Goal: Check status: Check status

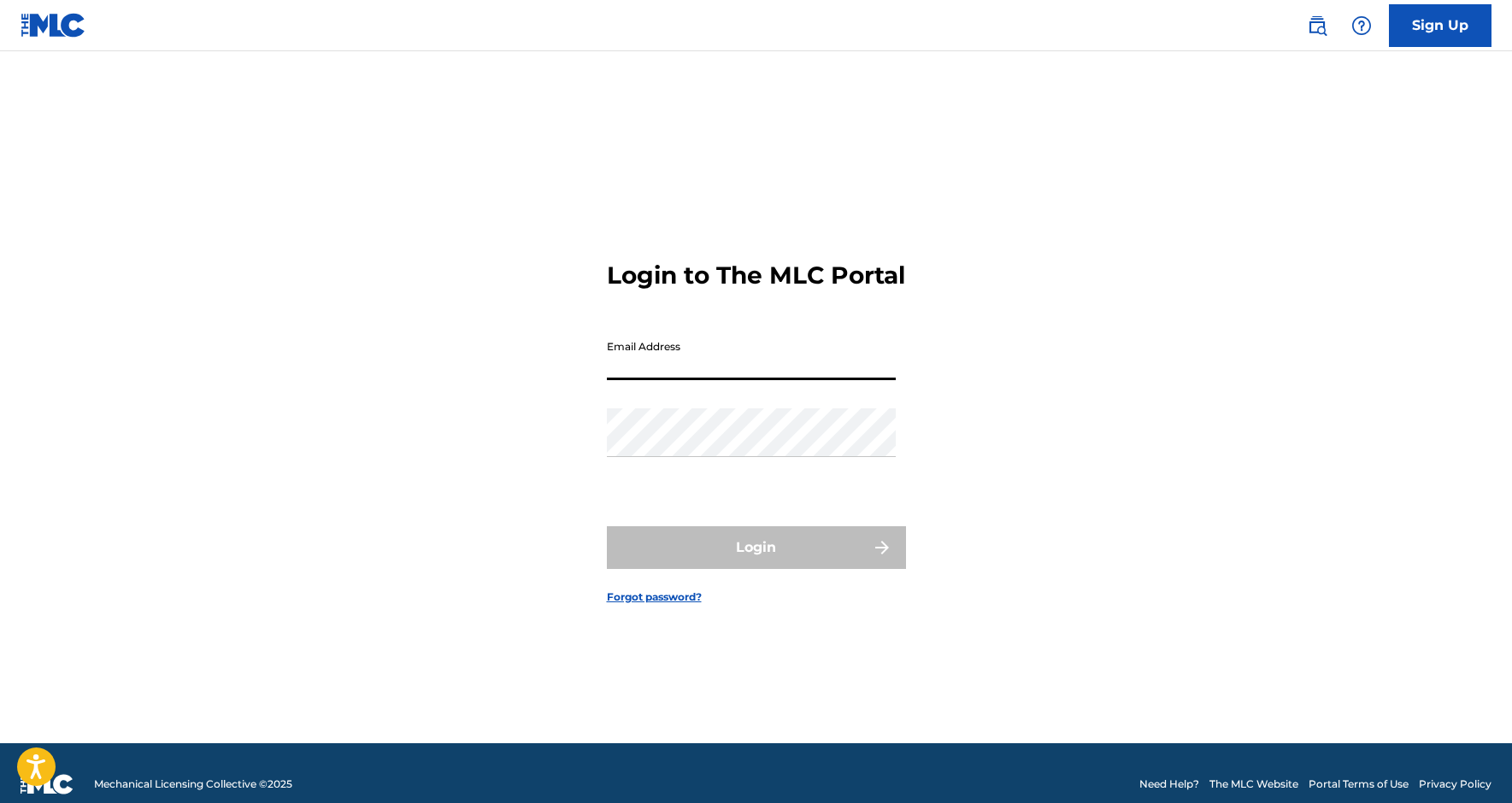
type input "[EMAIL_ADDRESS][DOMAIN_NAME]"
click at [755, 561] on button "Login" at bounding box center [756, 548] width 299 height 43
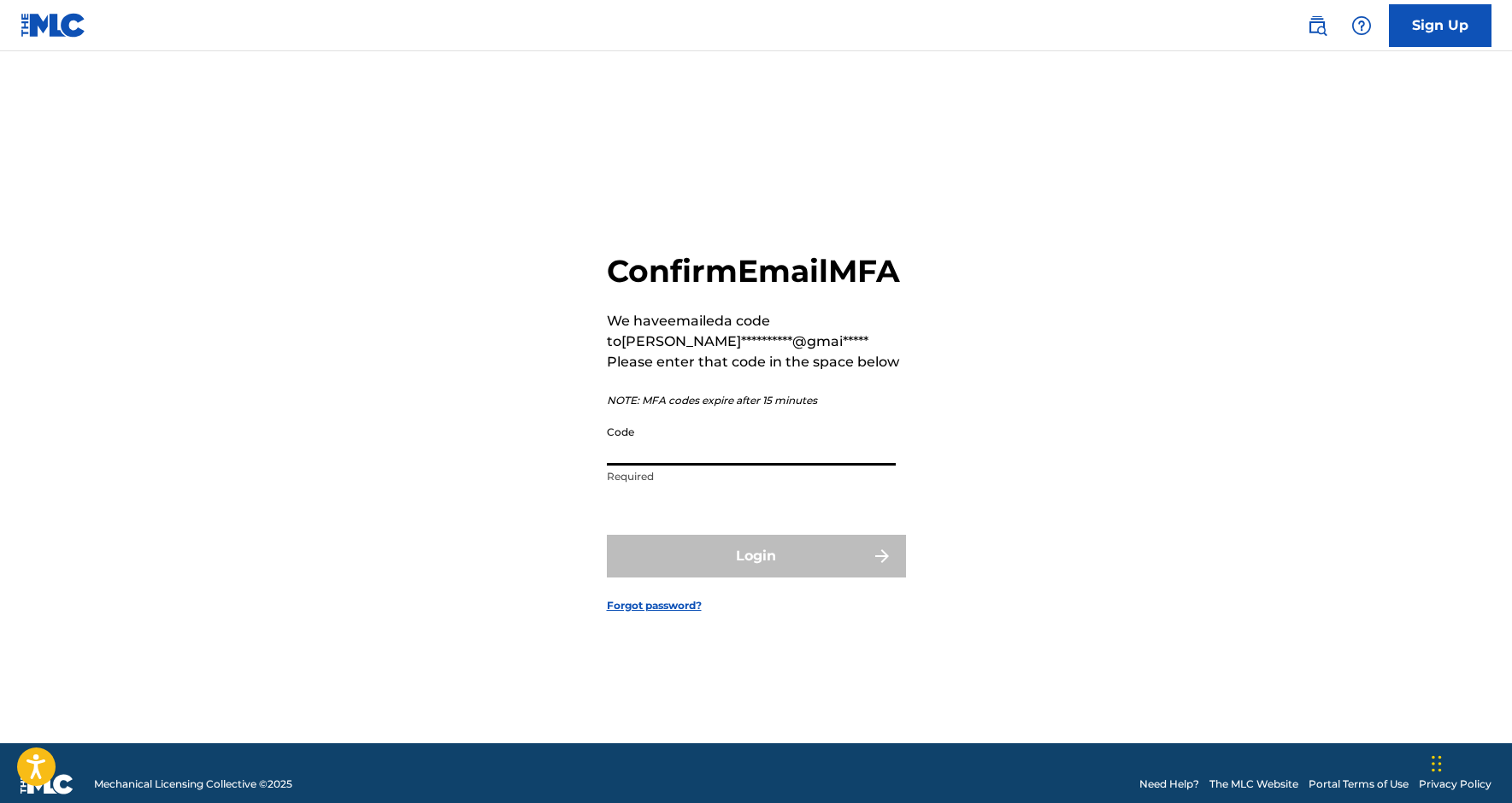
click at [633, 466] on input "Code" at bounding box center [752, 441] width 289 height 49
paste input "515341"
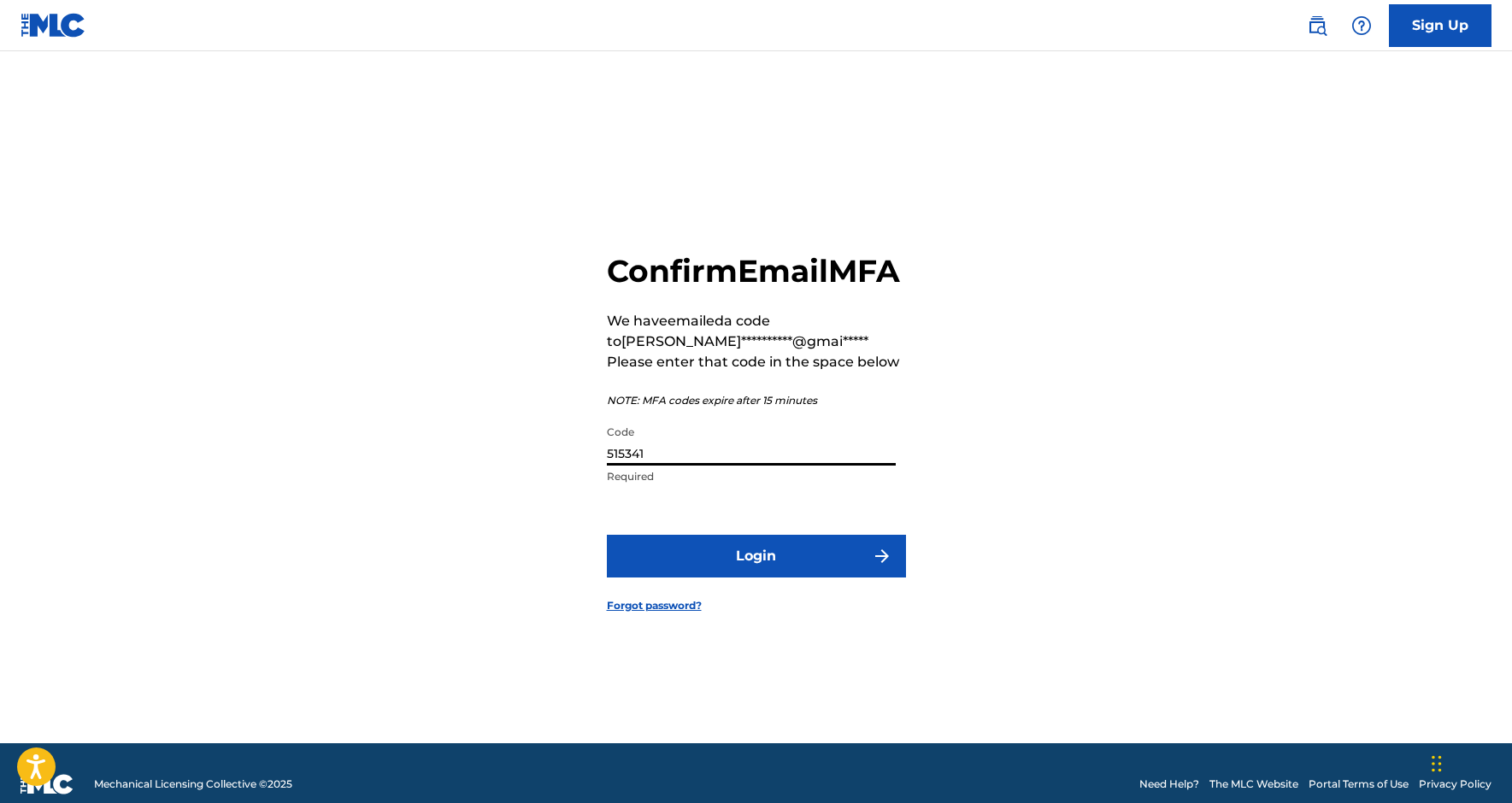
type input "515341"
click at [755, 574] on button "Login" at bounding box center [756, 556] width 299 height 43
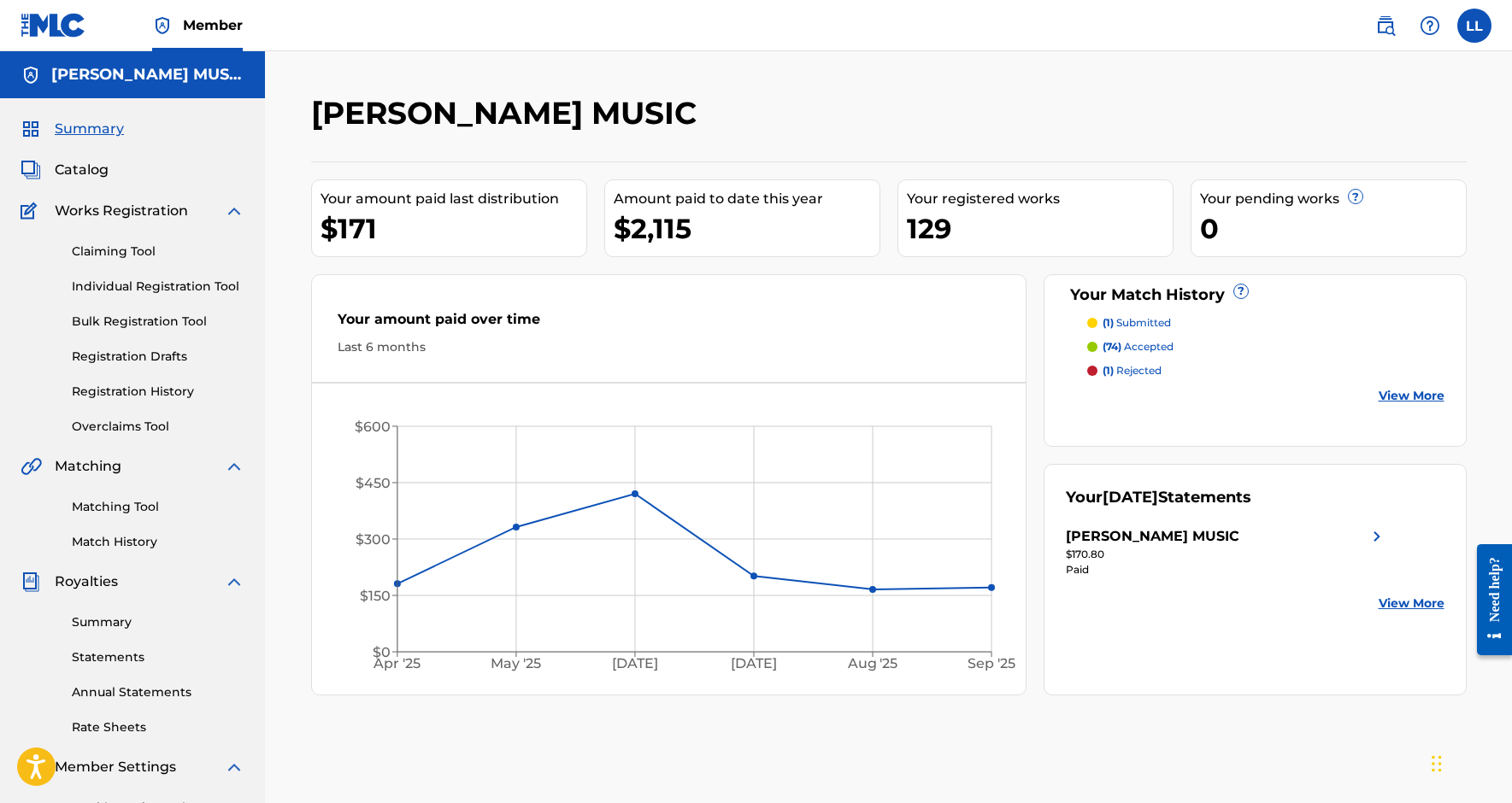
click at [171, 290] on link "Individual Registration Tool" at bounding box center [157, 286] width 172 height 18
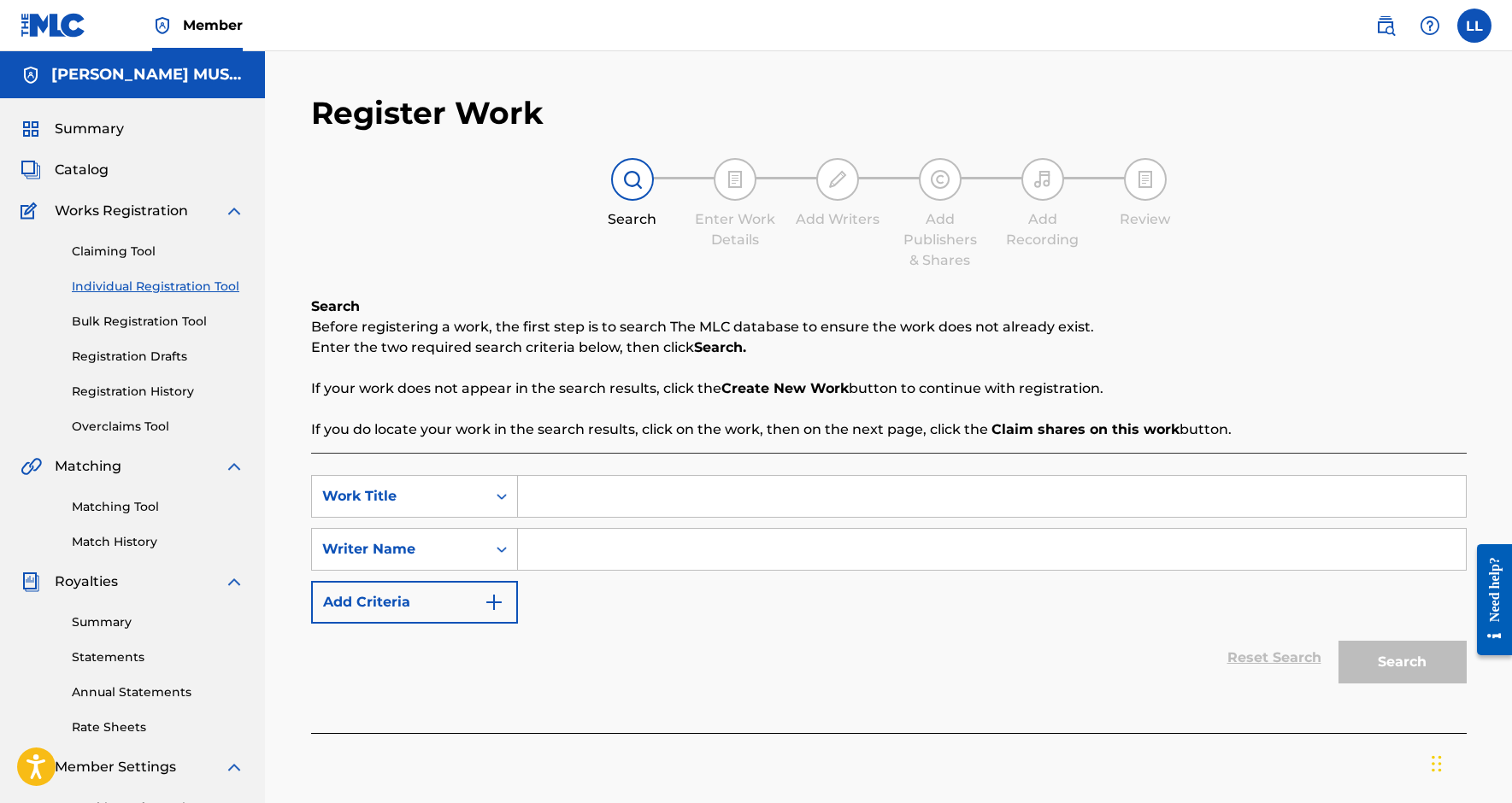
click at [174, 333] on div "Claiming Tool Individual Registration Tool Bulk Registration Tool Registration …" at bounding box center [132, 328] width 224 height 214
click at [170, 312] on link "Bulk Registration Tool" at bounding box center [157, 321] width 172 height 18
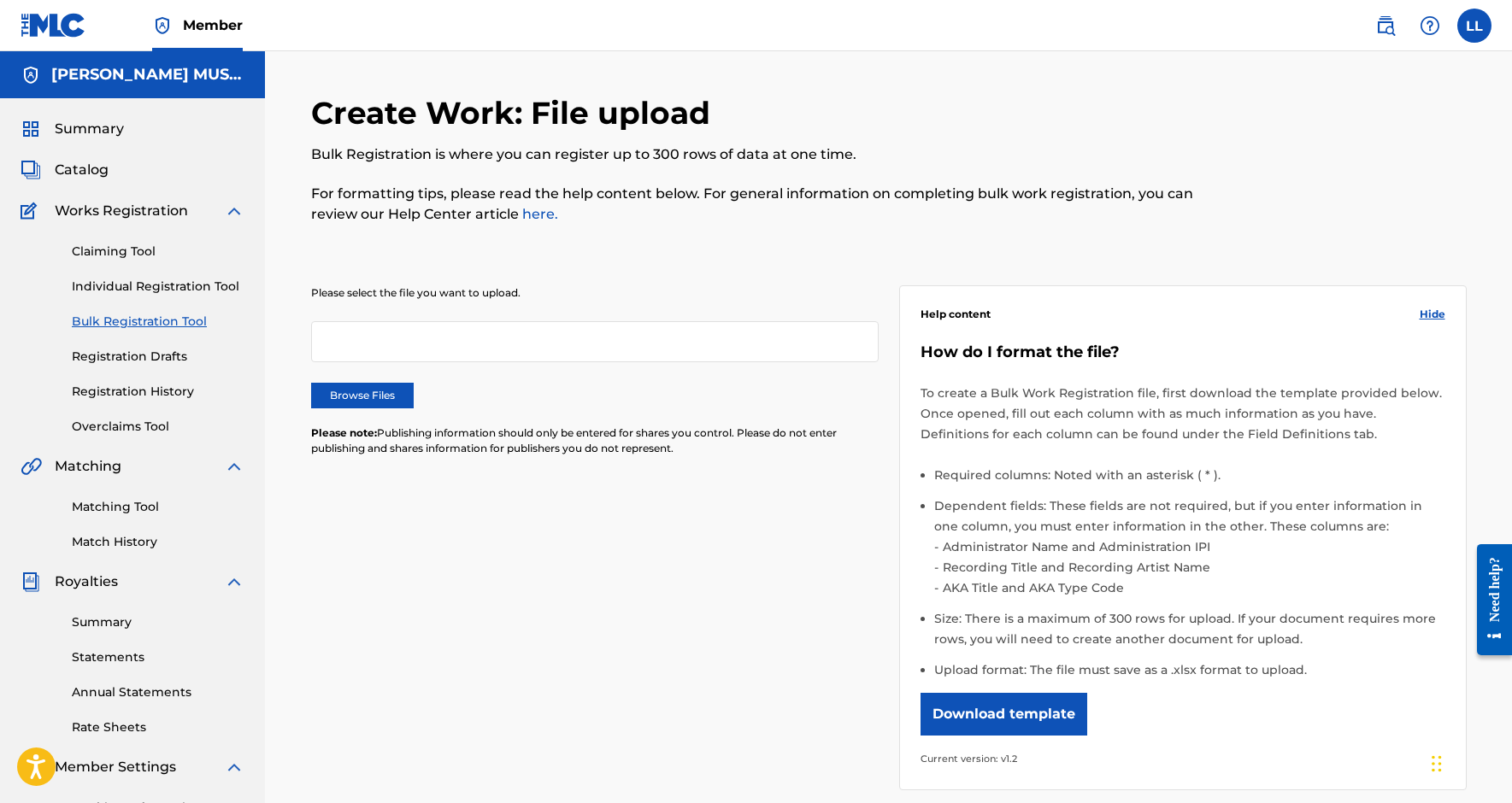
click at [170, 353] on link "Registration Drafts" at bounding box center [157, 357] width 172 height 18
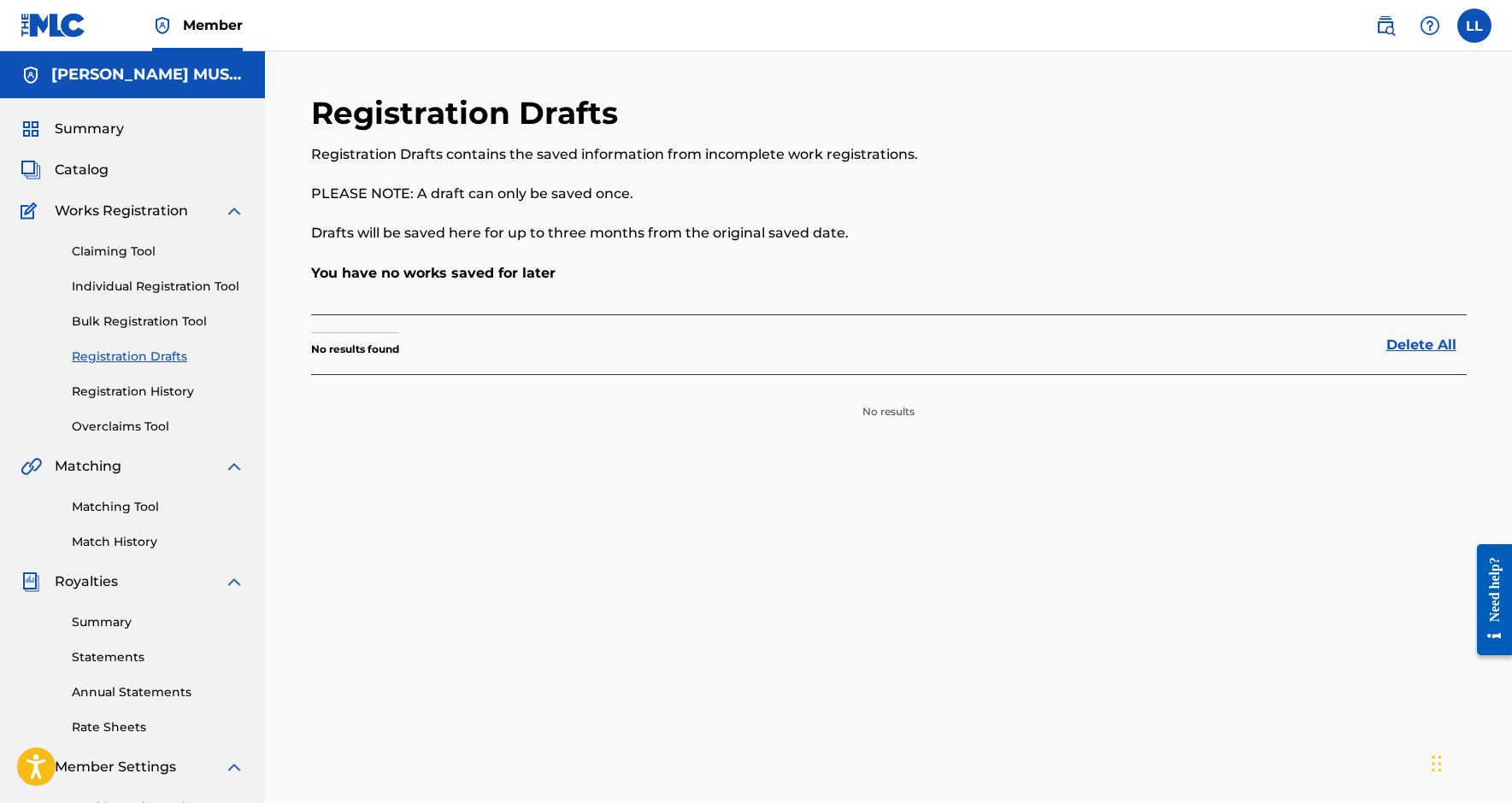
click at [163, 393] on link "Registration History" at bounding box center [157, 392] width 172 height 18
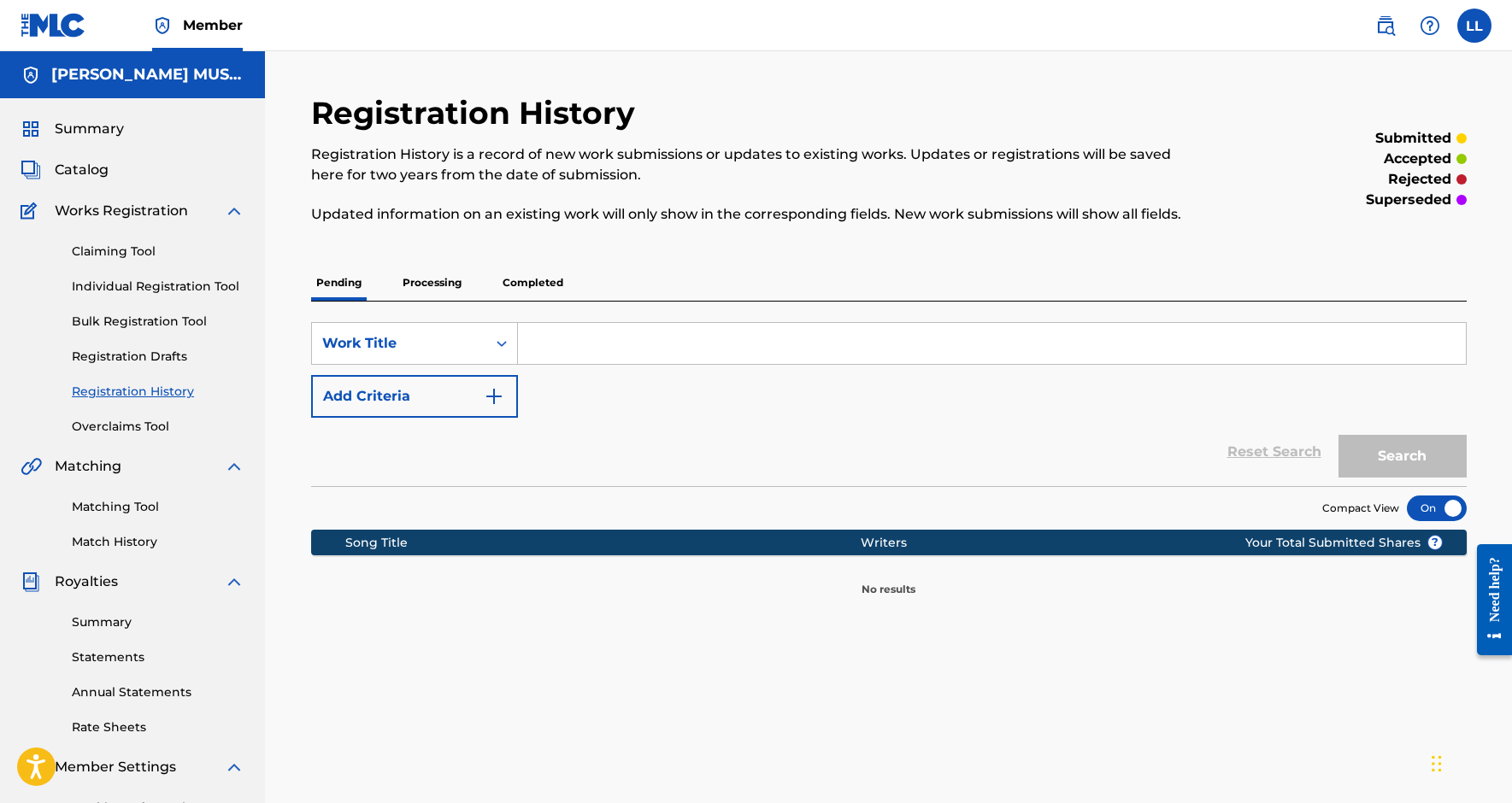
click at [428, 288] on p "Processing" at bounding box center [432, 283] width 70 height 36
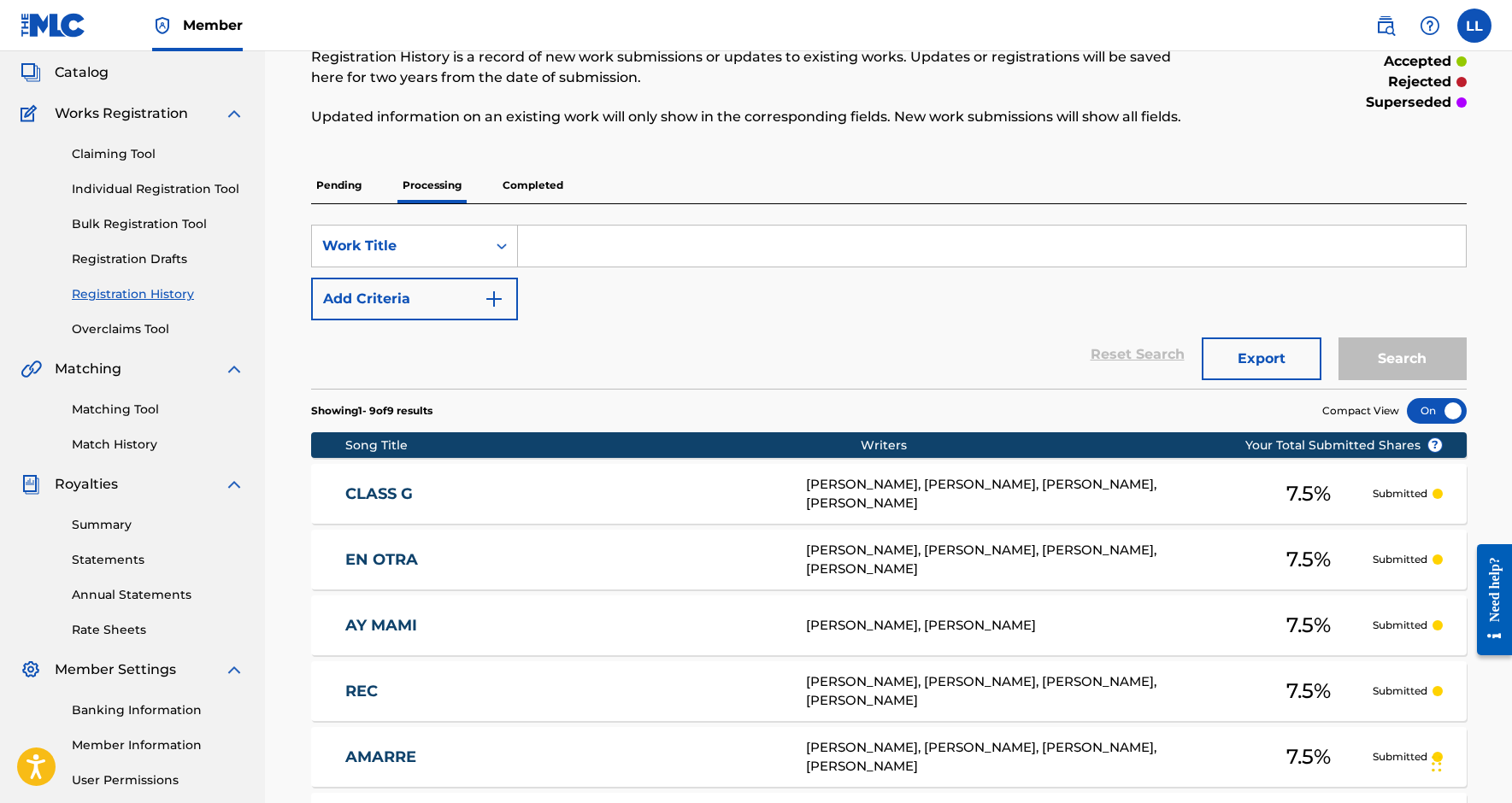
scroll to position [95, 0]
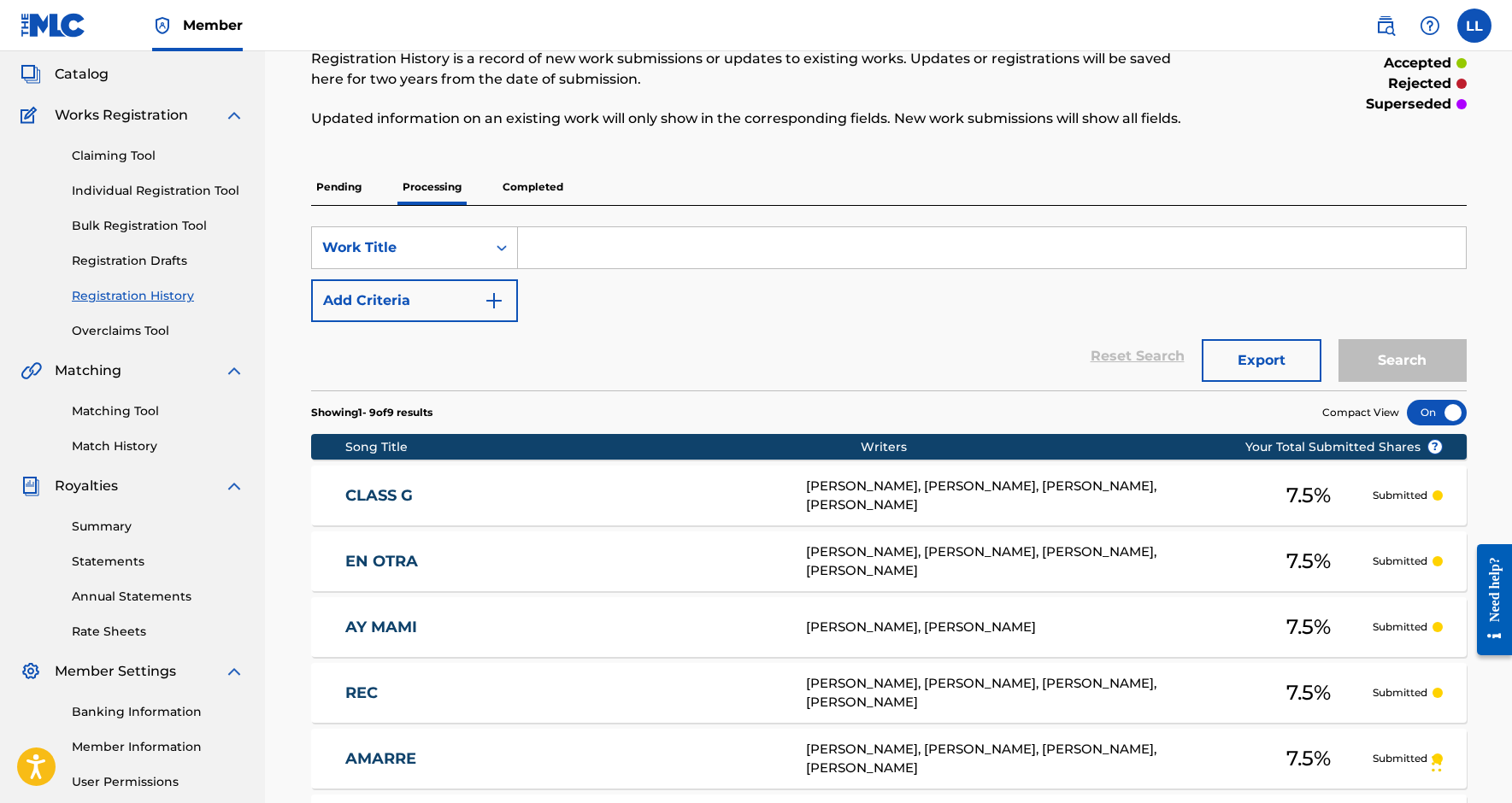
click at [531, 186] on p "Completed" at bounding box center [532, 187] width 71 height 36
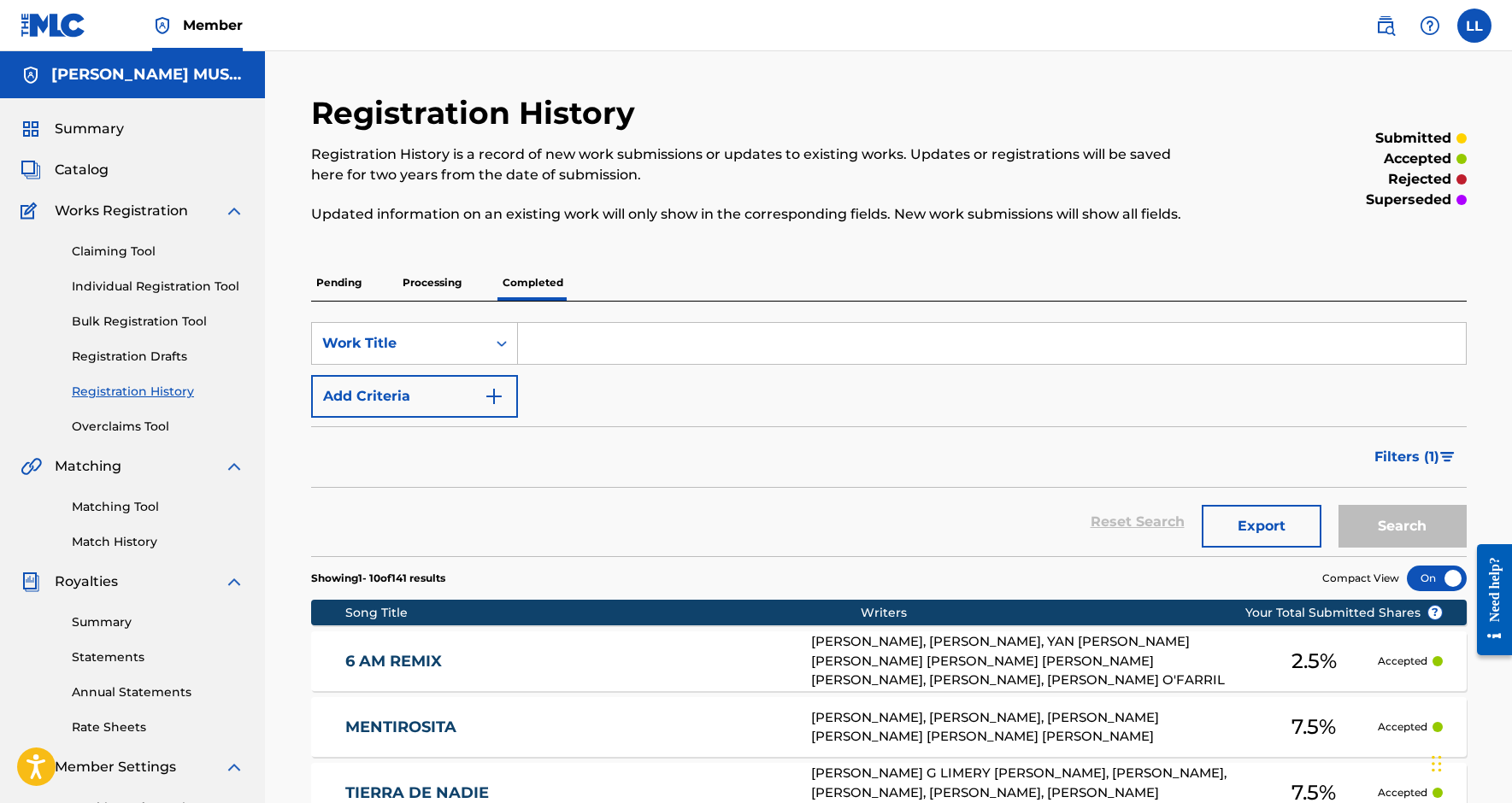
click at [413, 277] on p "Processing" at bounding box center [432, 283] width 70 height 36
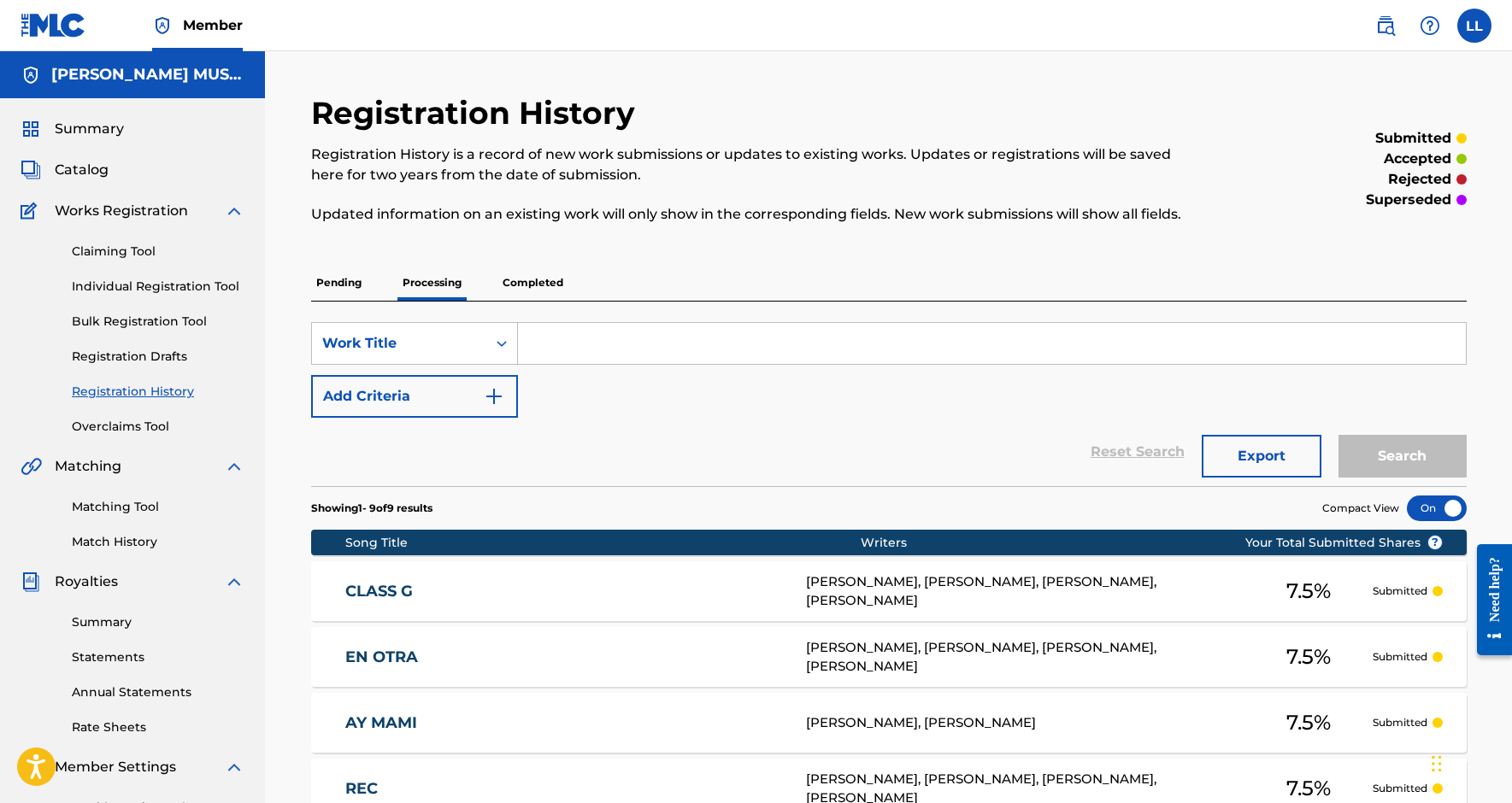
click at [357, 290] on p "Pending" at bounding box center [339, 283] width 55 height 36
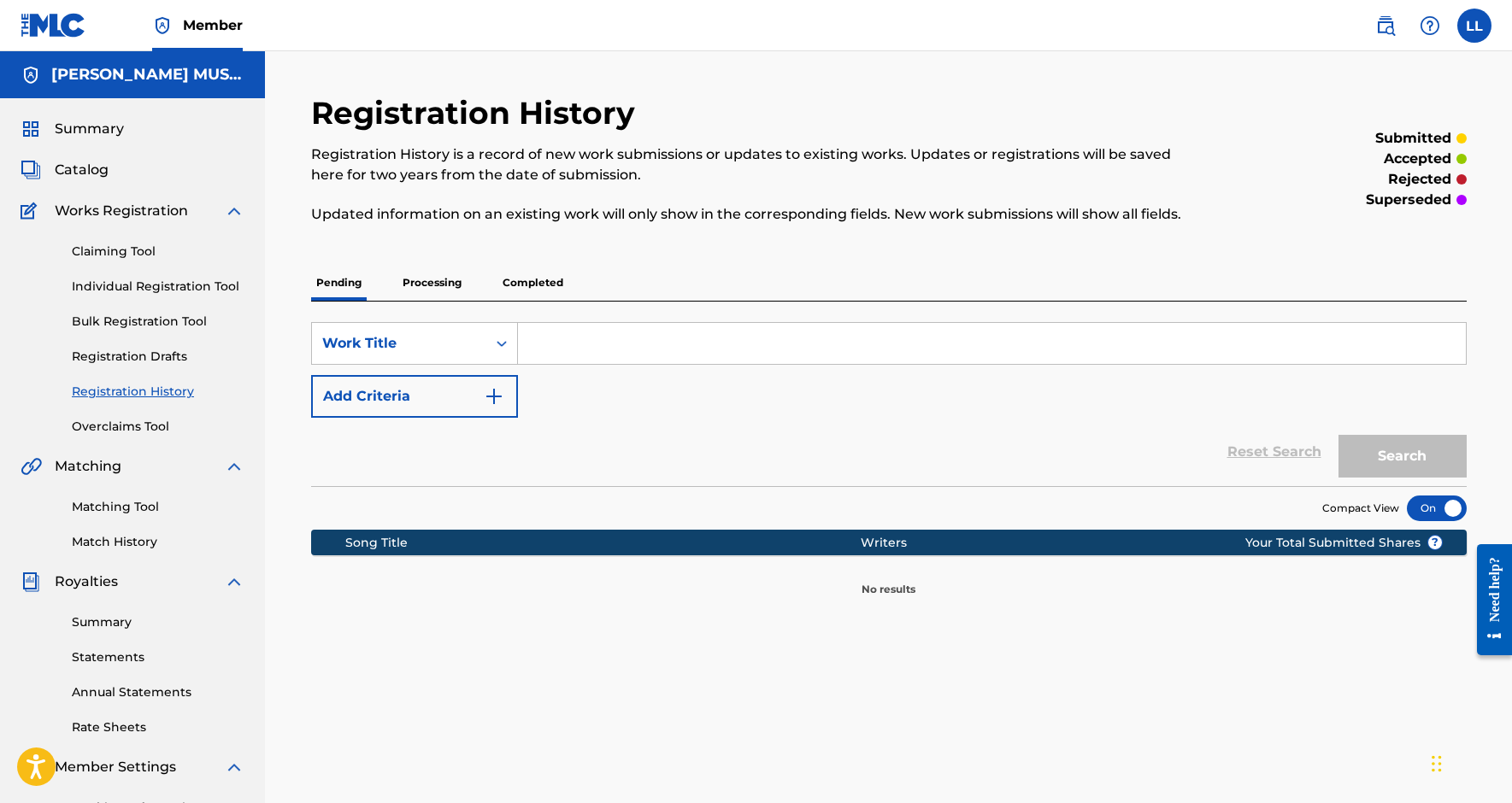
click at [404, 292] on p "Processing" at bounding box center [432, 283] width 70 height 36
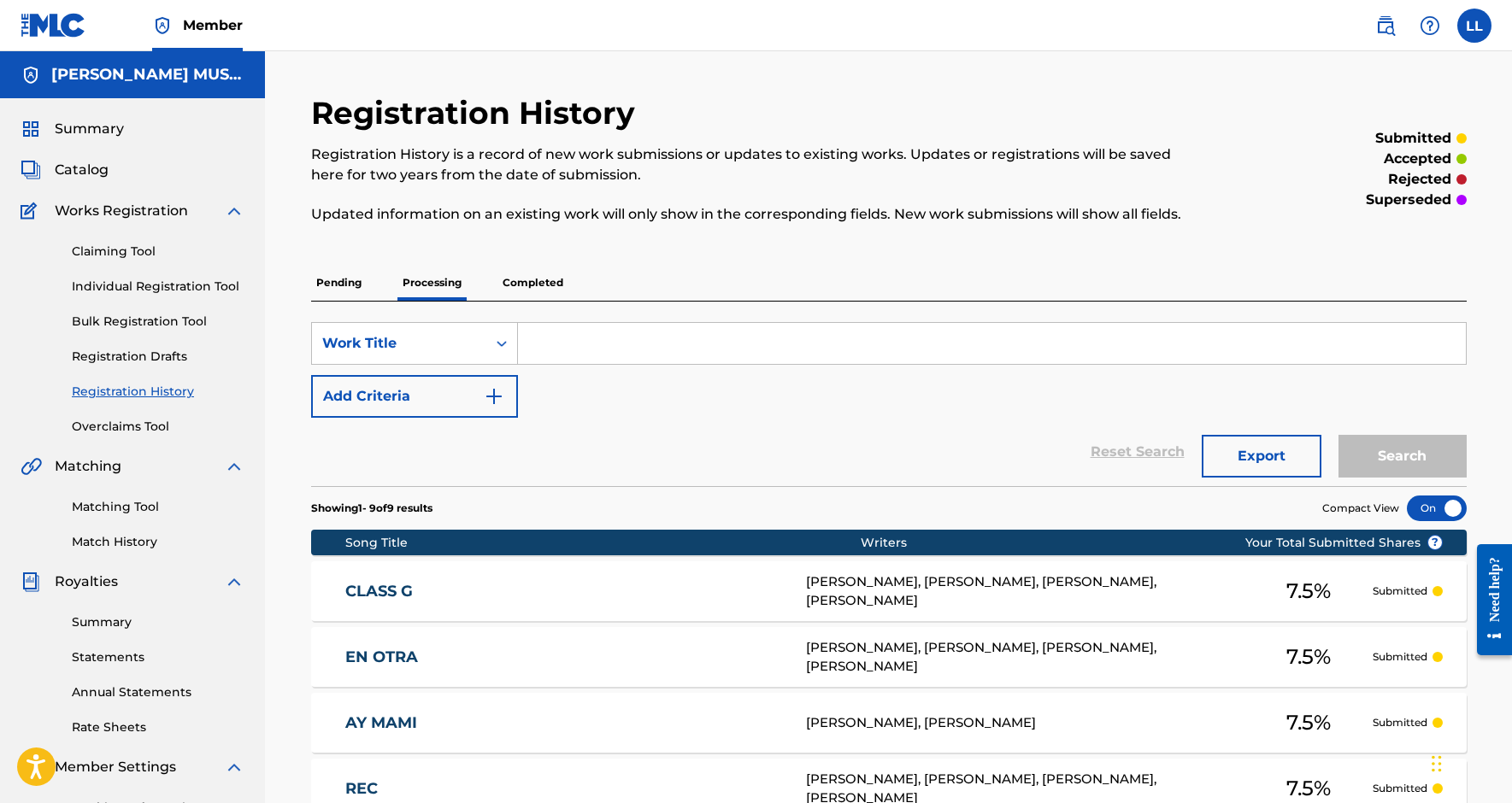
click at [1483, 37] on label at bounding box center [1475, 26] width 34 height 34
click at [1475, 26] on input "LL [PERSON_NAME] [EMAIL_ADDRESS][DOMAIN_NAME] Notification Preferences Profile …" at bounding box center [1475, 26] width 0 height 0
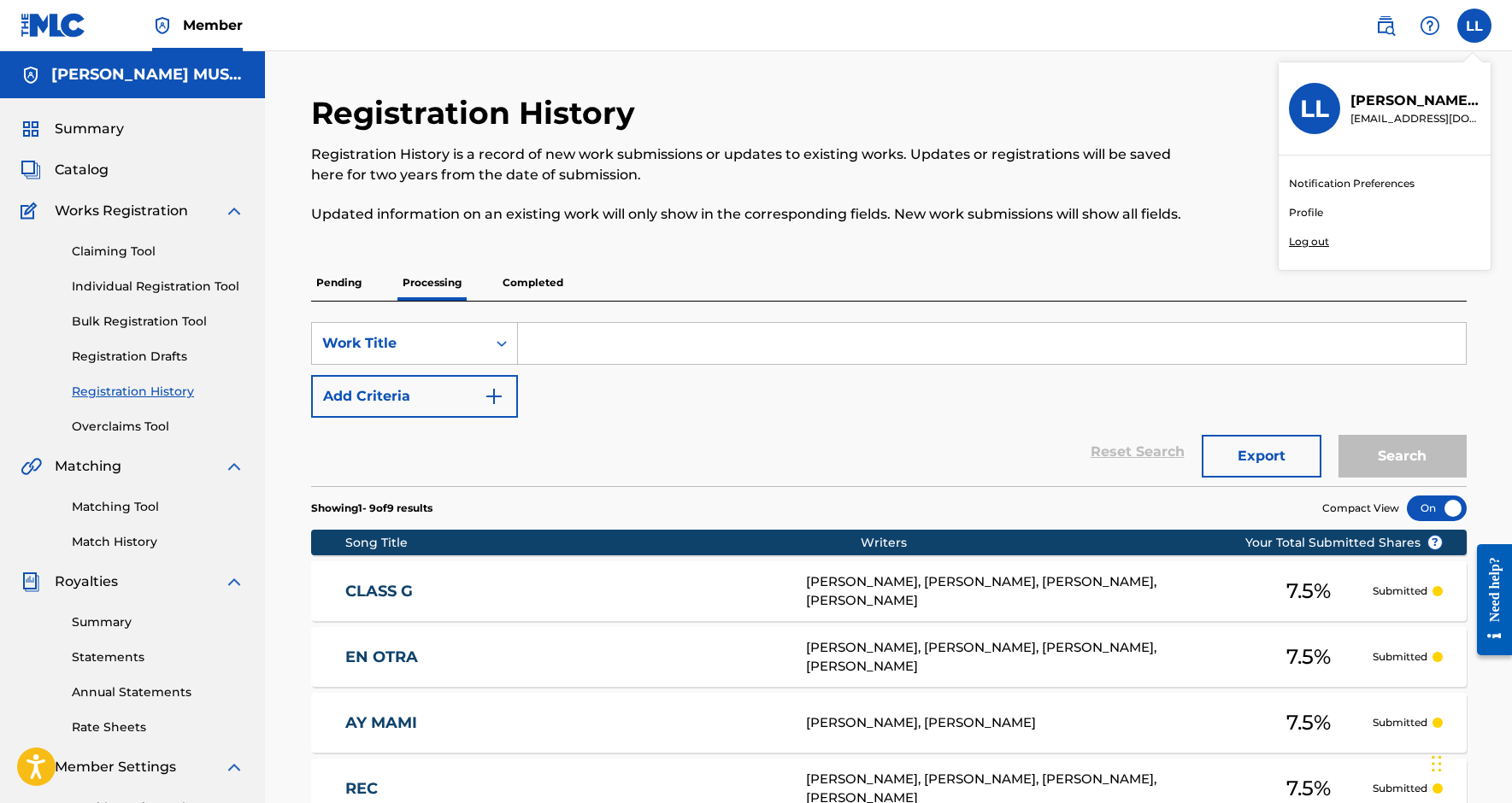
click at [1323, 244] on p "Log out" at bounding box center [1308, 241] width 40 height 15
click at [1475, 26] on input "LL [PERSON_NAME] [EMAIL_ADDRESS][DOMAIN_NAME] Notification Preferences Profile …" at bounding box center [1475, 26] width 0 height 0
